Goal: Task Accomplishment & Management: Complete application form

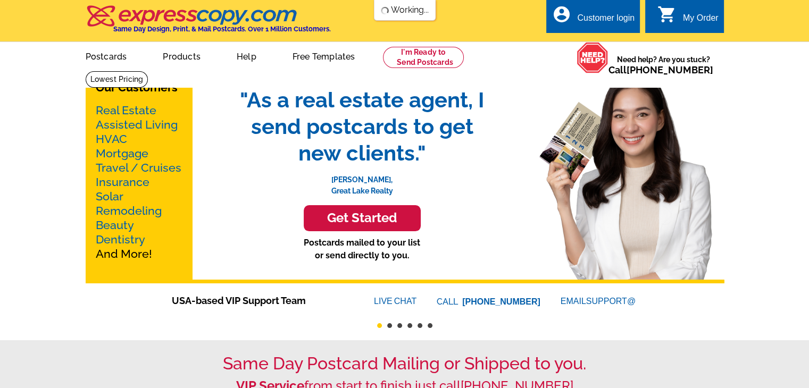
click at [601, 12] on link "account_circle Customer login" at bounding box center [592, 18] width 83 height 13
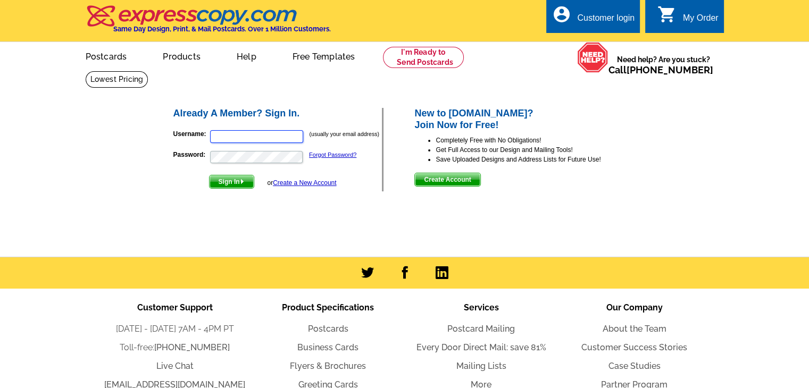
click at [261, 134] on input "Username:" at bounding box center [256, 136] width 93 height 13
type input "cailee@nhmehomes.com"
click at [209, 175] on button "Sign In" at bounding box center [231, 182] width 45 height 14
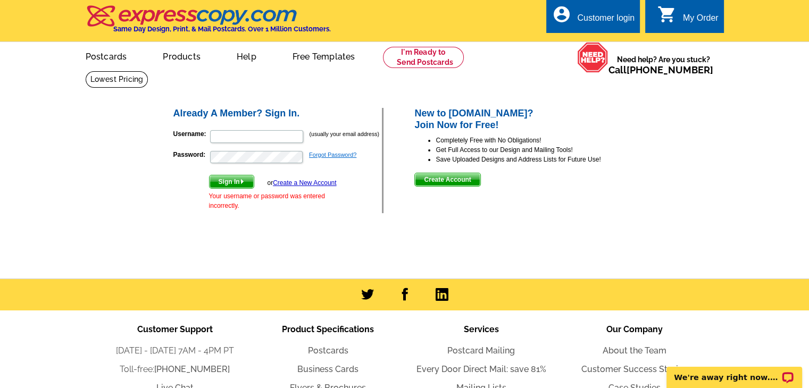
click at [316, 155] on link "Forgot Password?" at bounding box center [332, 155] width 47 height 6
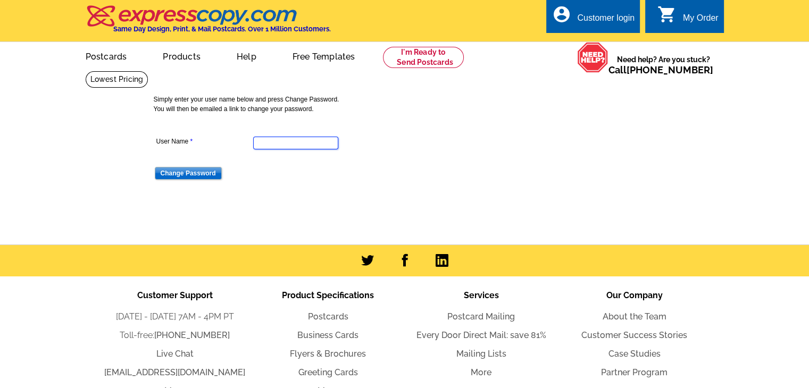
click at [296, 141] on input "User Name" at bounding box center [295, 143] width 85 height 13
type input "cailee@nhmehomes.com"
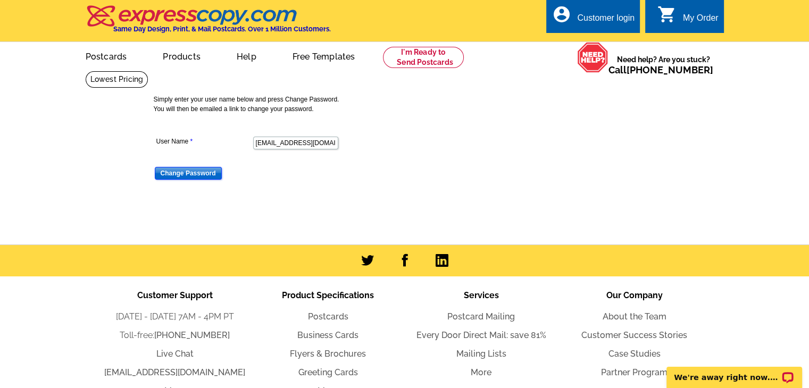
click at [178, 175] on input "Change Password" at bounding box center [188, 173] width 67 height 13
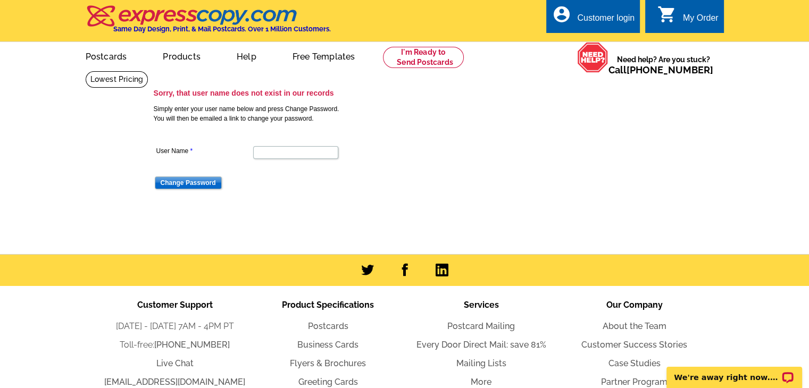
click at [617, 22] on div "Customer login" at bounding box center [605, 20] width 57 height 15
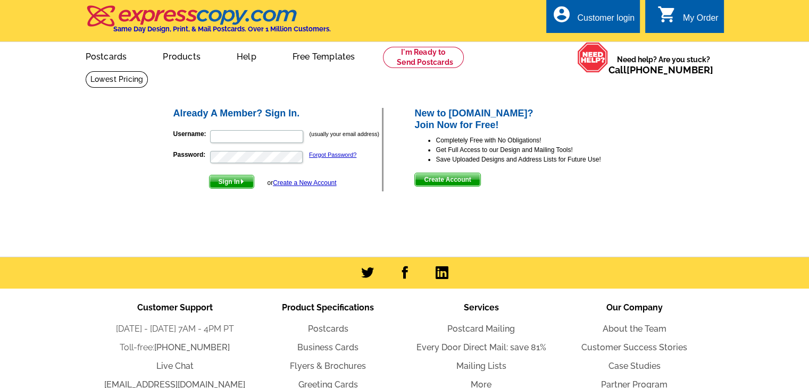
click at [313, 181] on link "Create a New Account" at bounding box center [304, 182] width 63 height 7
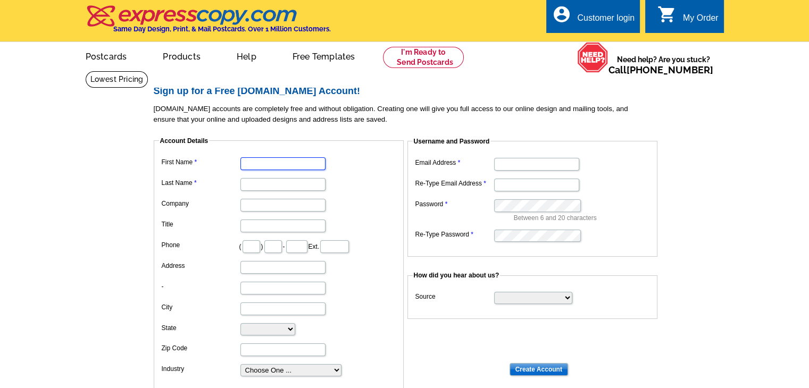
click at [286, 163] on input "First Name" at bounding box center [282, 163] width 85 height 13
type input "Cailee"
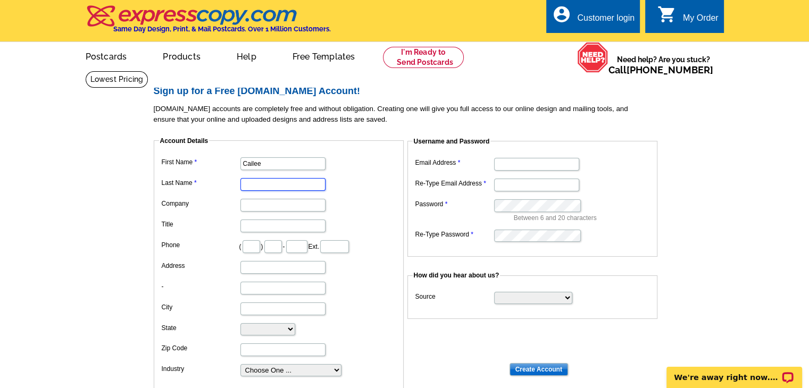
click at [249, 181] on input "Last Name" at bounding box center [282, 184] width 85 height 13
type input "[PERSON_NAME]"
click at [213, 250] on dd "( ) - Ext." at bounding box center [278, 246] width 239 height 16
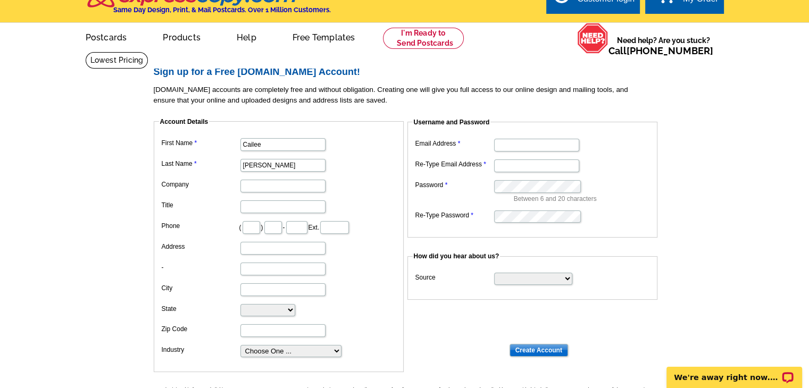
scroll to position [6, 0]
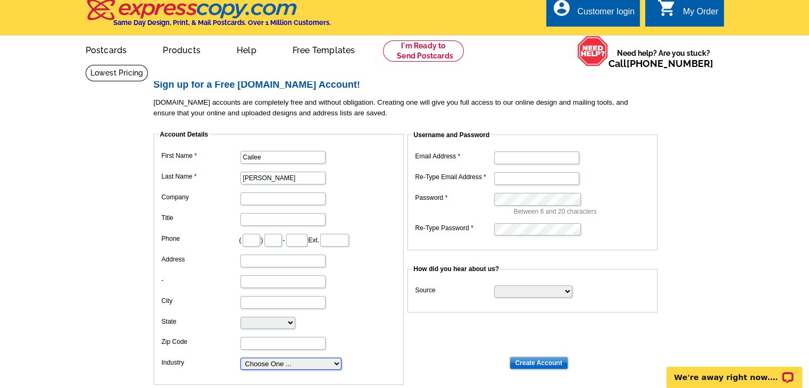
click at [257, 362] on select "Choose One ... Residential Real Estate Accounting Agriculture Architecture Arts…" at bounding box center [290, 364] width 101 height 12
select select "3"
click at [240, 358] on select "Choose One ... Residential Real Estate Accounting Agriculture Architecture Arts…" at bounding box center [290, 364] width 101 height 12
click at [509, 161] on input "Email Address" at bounding box center [536, 158] width 85 height 13
type input "[EMAIL_ADDRESS][DOMAIN_NAME]"
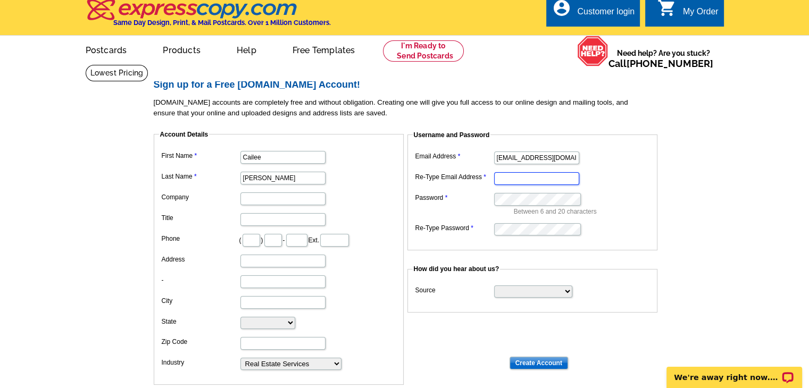
click at [504, 185] on input "Re-Type Email Address" at bounding box center [536, 178] width 85 height 13
type input "[EMAIL_ADDRESS][DOMAIN_NAME]"
click at [547, 360] on input "Create Account" at bounding box center [538, 363] width 58 height 13
